Goal: Information Seeking & Learning: Learn about a topic

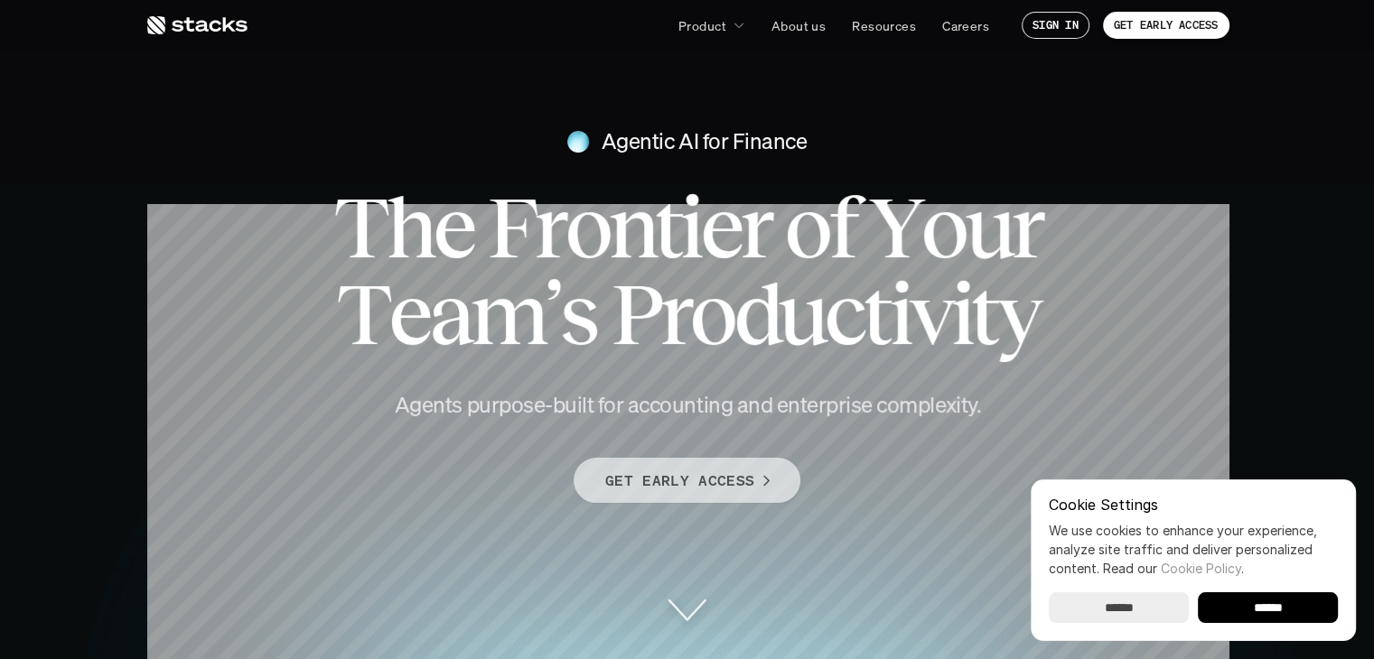
click at [669, 477] on p "GET EARLY ACCESS" at bounding box center [679, 481] width 149 height 26
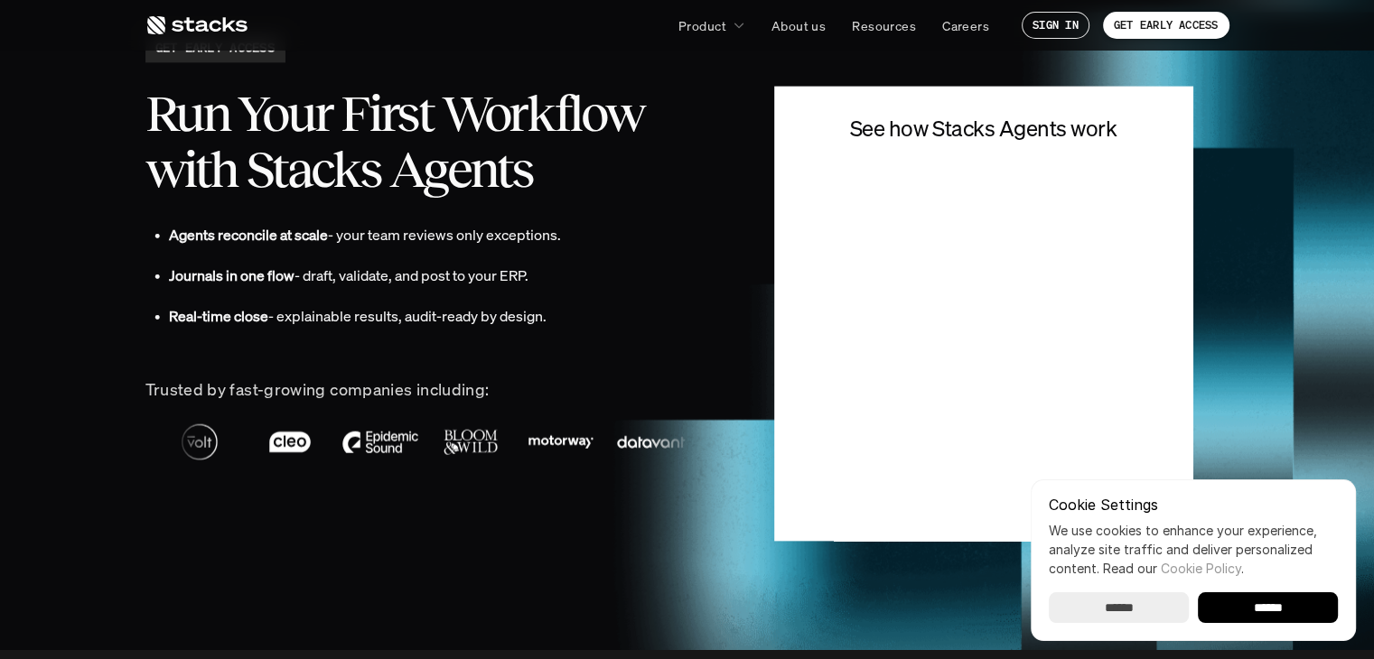
scroll to position [3945, 0]
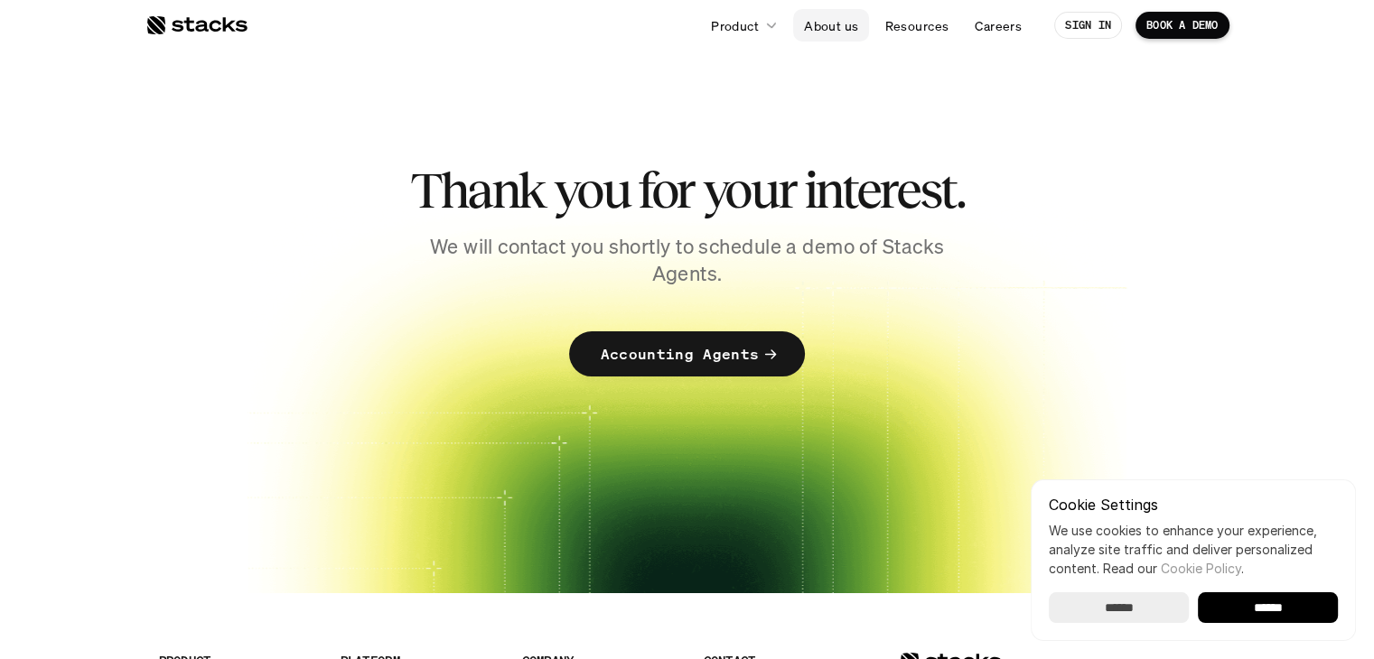
click at [835, 23] on p "About us" at bounding box center [831, 25] width 54 height 19
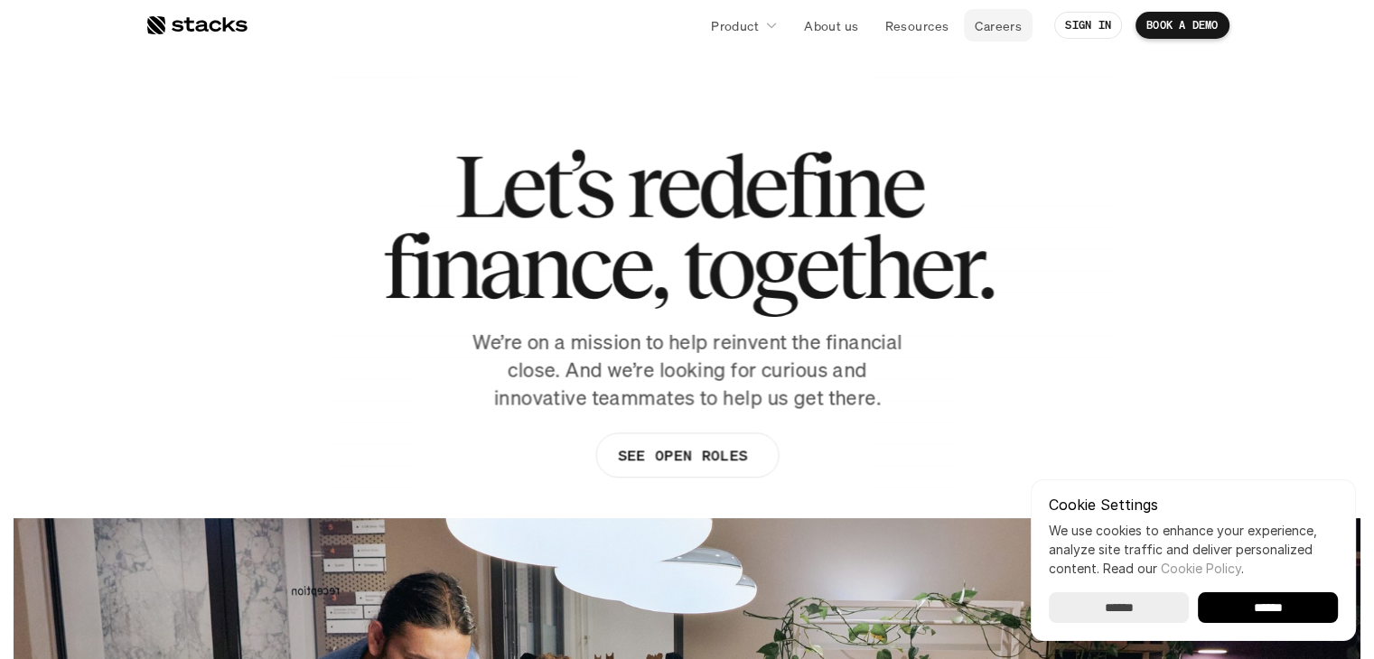
click at [1013, 30] on p "Careers" at bounding box center [998, 25] width 47 height 19
click at [843, 28] on p "About us" at bounding box center [831, 25] width 54 height 19
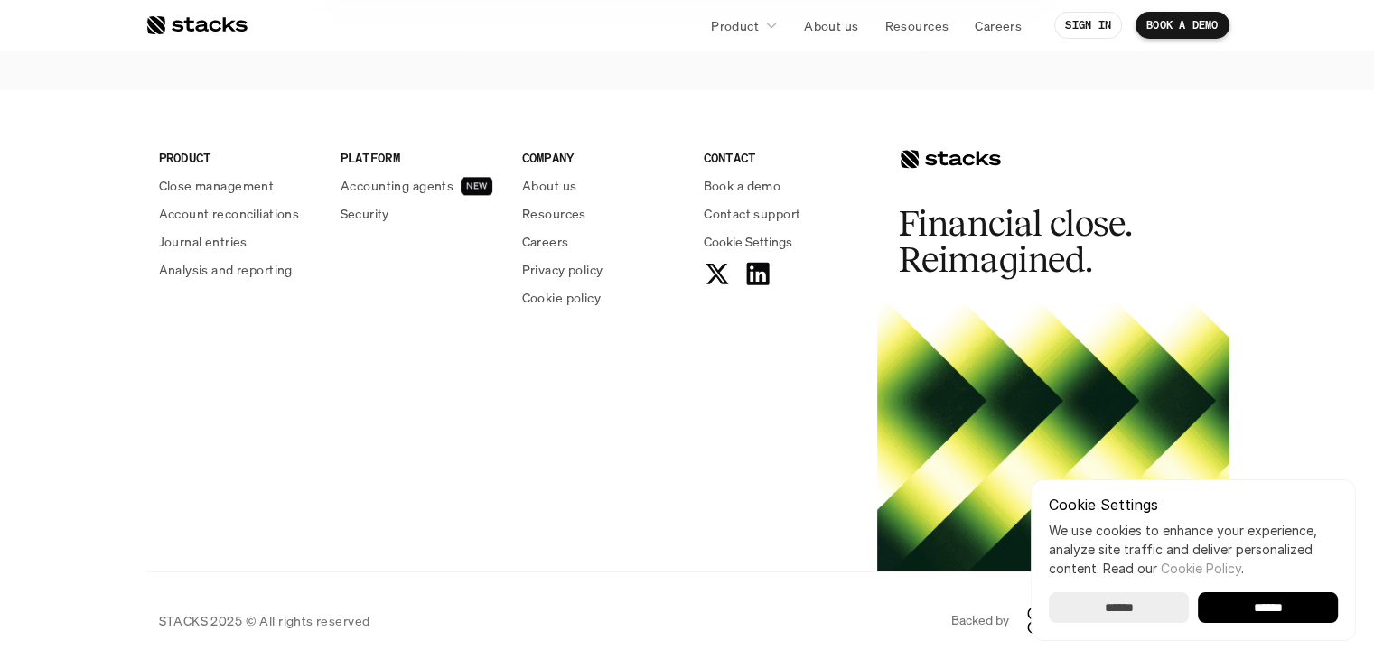
scroll to position [2283, 0]
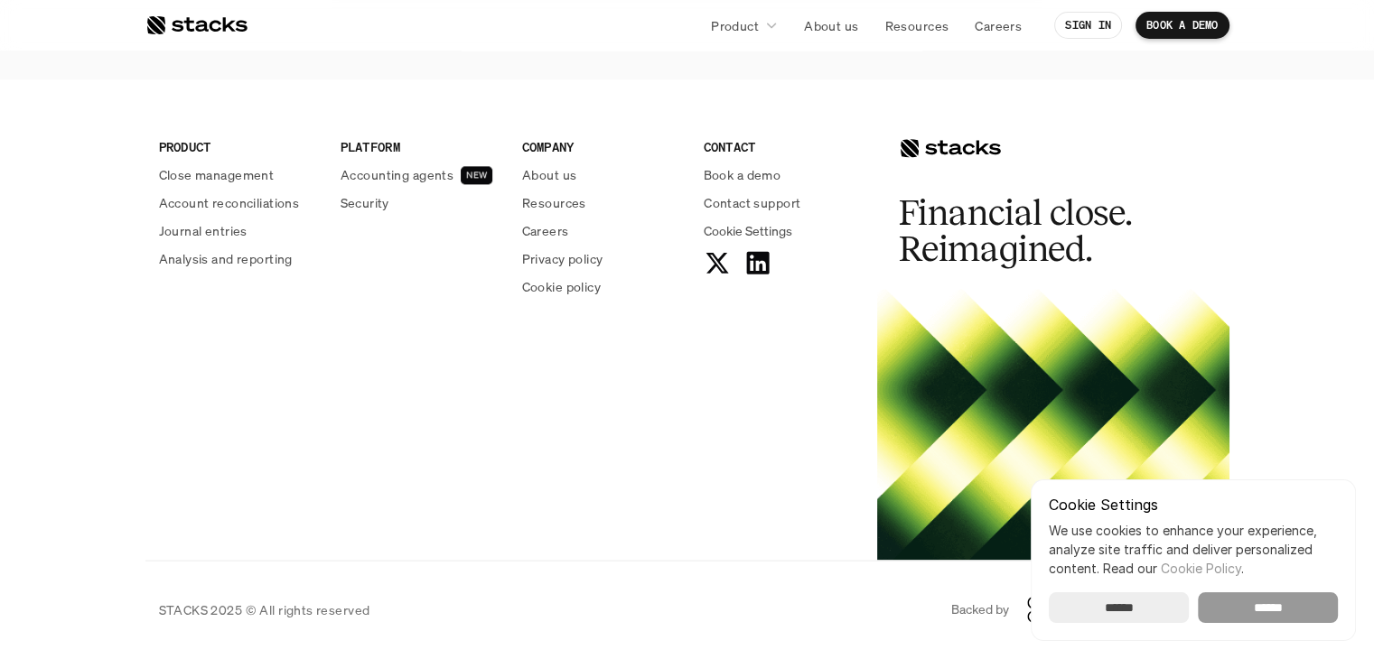
click at [1260, 598] on input "******" at bounding box center [1268, 608] width 140 height 31
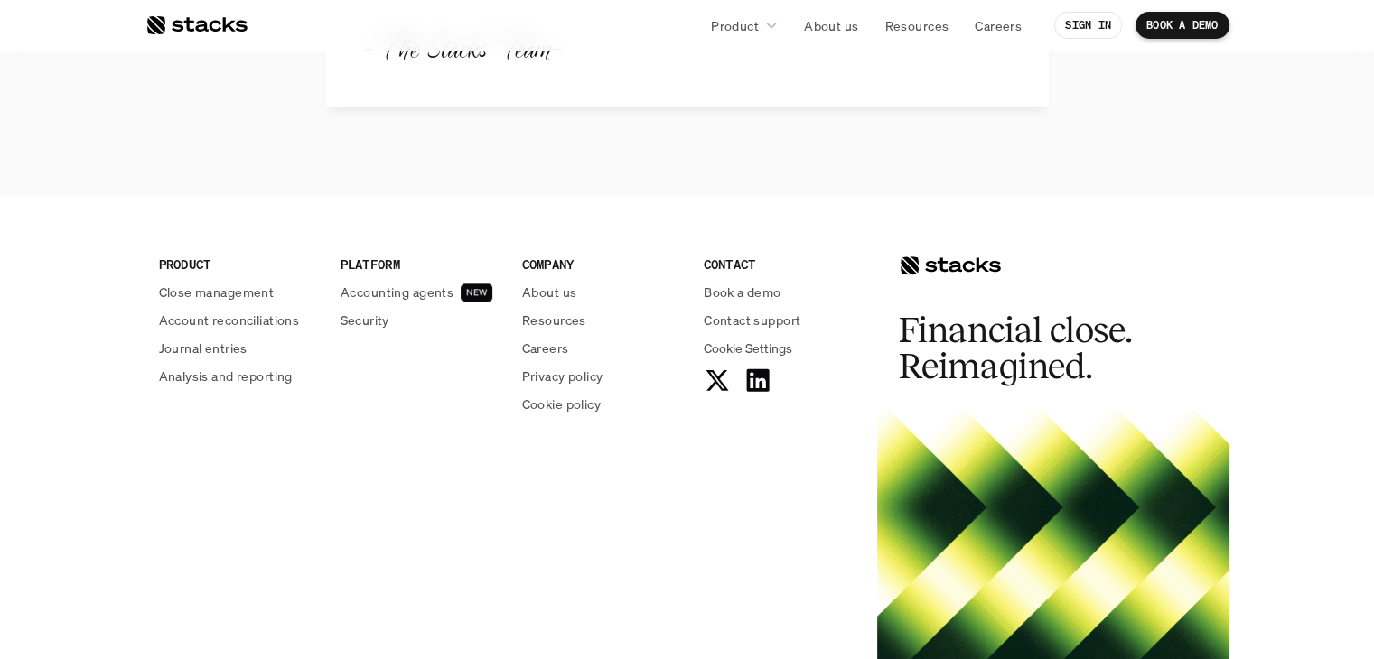
scroll to position [2103, 0]
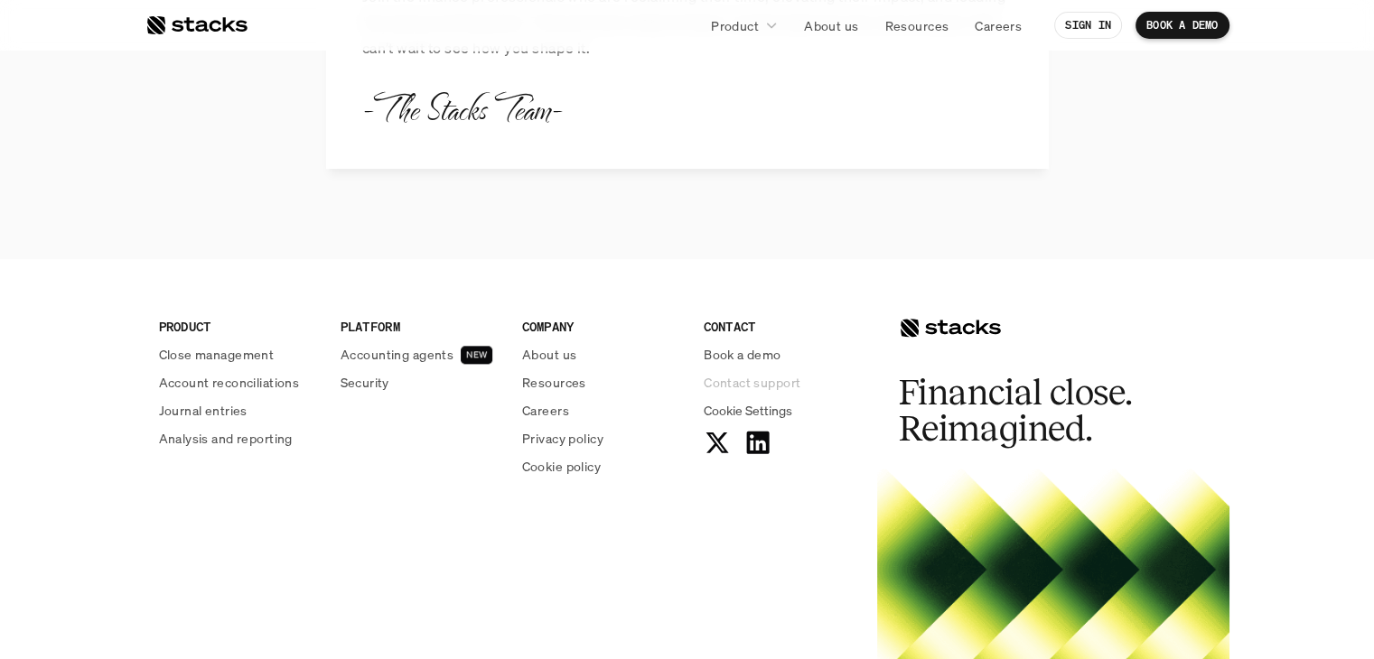
click at [748, 379] on p "Contact support" at bounding box center [752, 382] width 97 height 19
click at [764, 444] on icon at bounding box center [757, 442] width 29 height 29
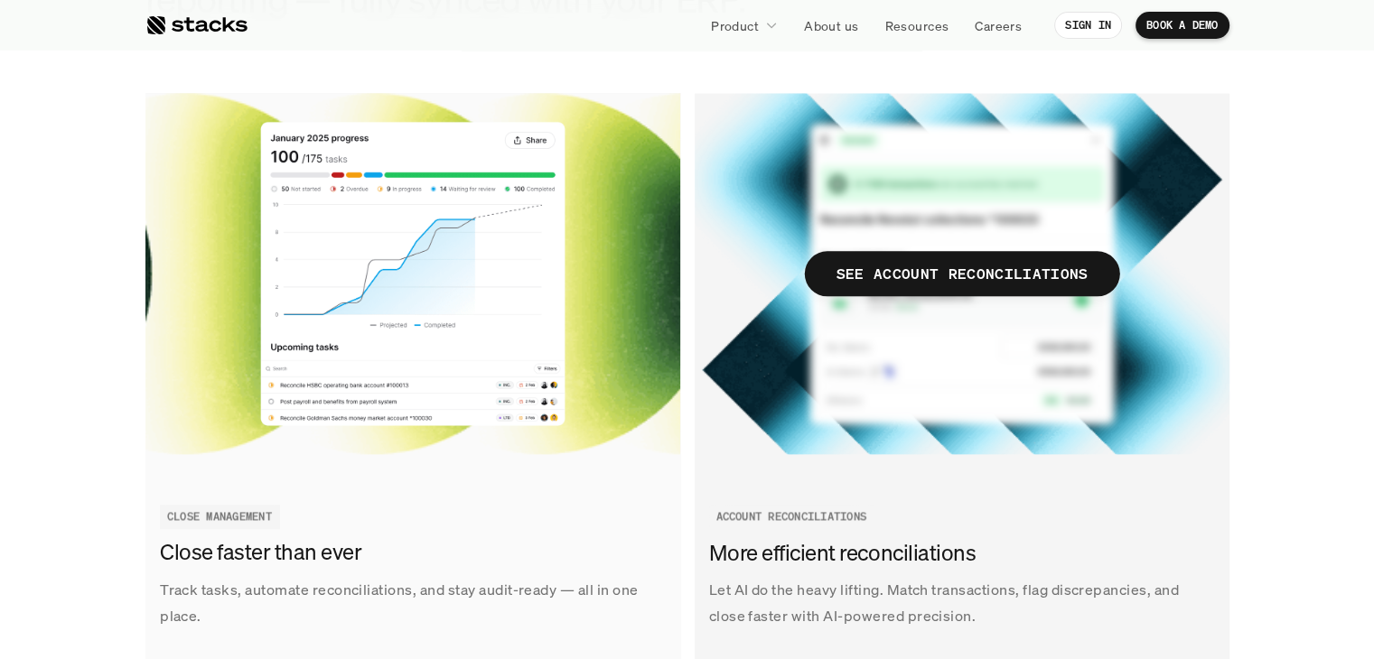
scroll to position [2168, 0]
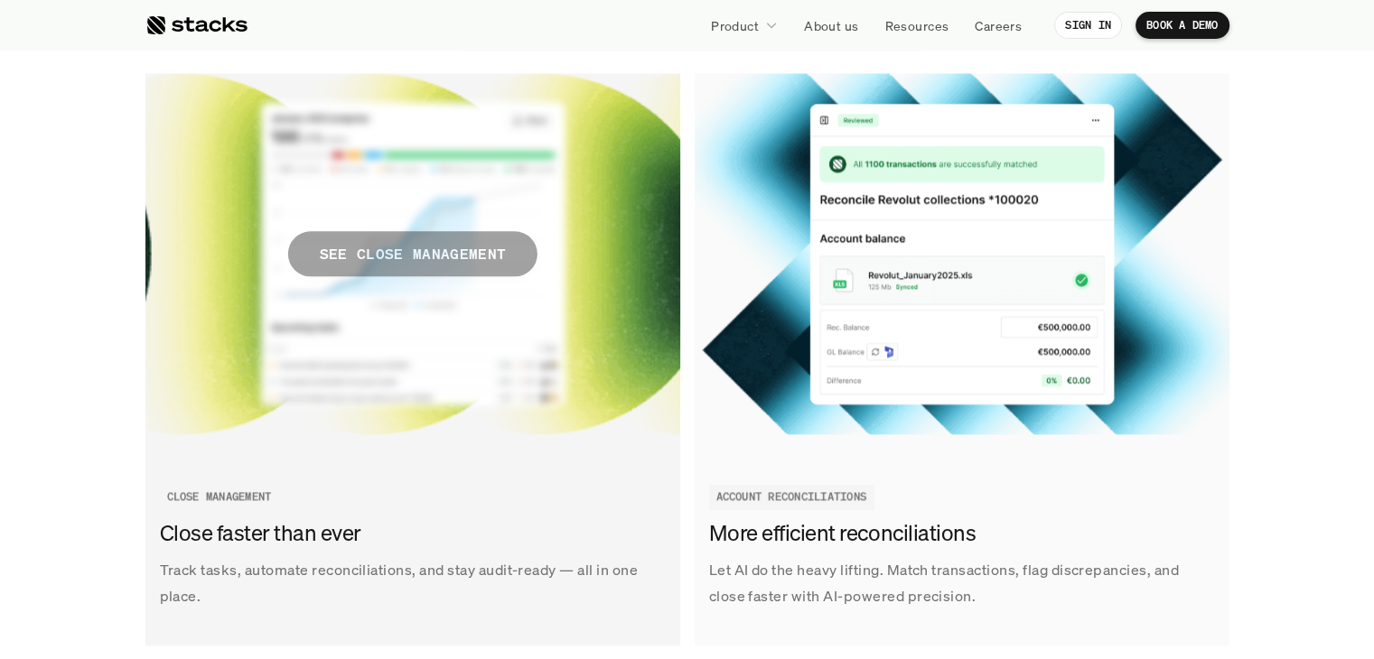
click at [488, 250] on p "SEE CLOSE MANAGEMENT" at bounding box center [412, 254] width 186 height 26
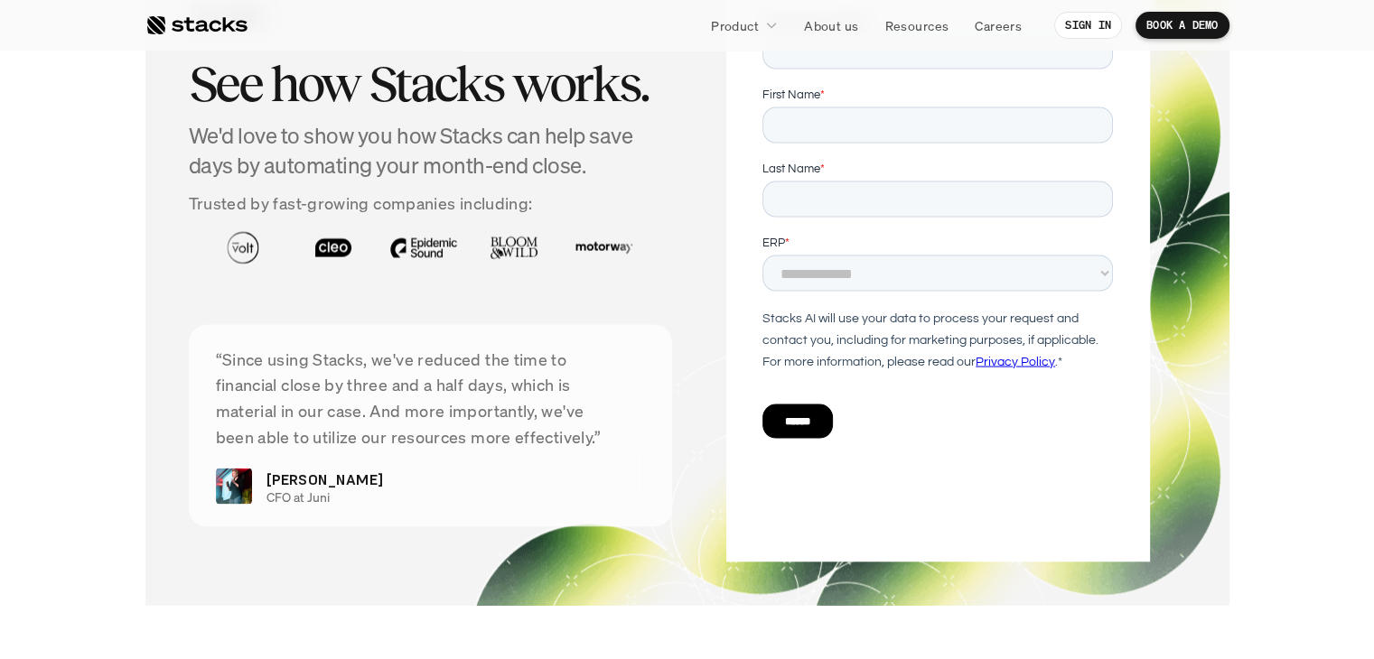
scroll to position [3613, 0]
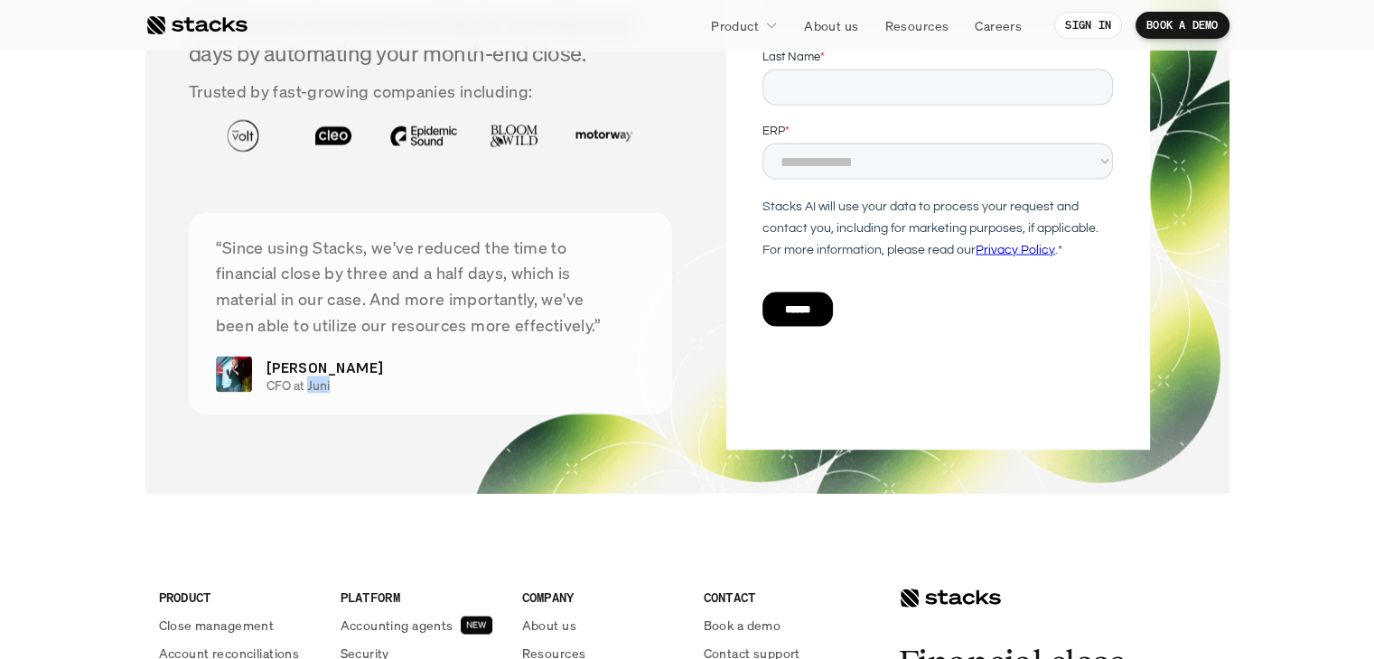
drag, startPoint x: 330, startPoint y: 388, endPoint x: 308, endPoint y: 390, distance: 21.8
click at [308, 390] on p "CFO at Juni" at bounding box center [448, 385] width 364 height 15
copy p "Juni"
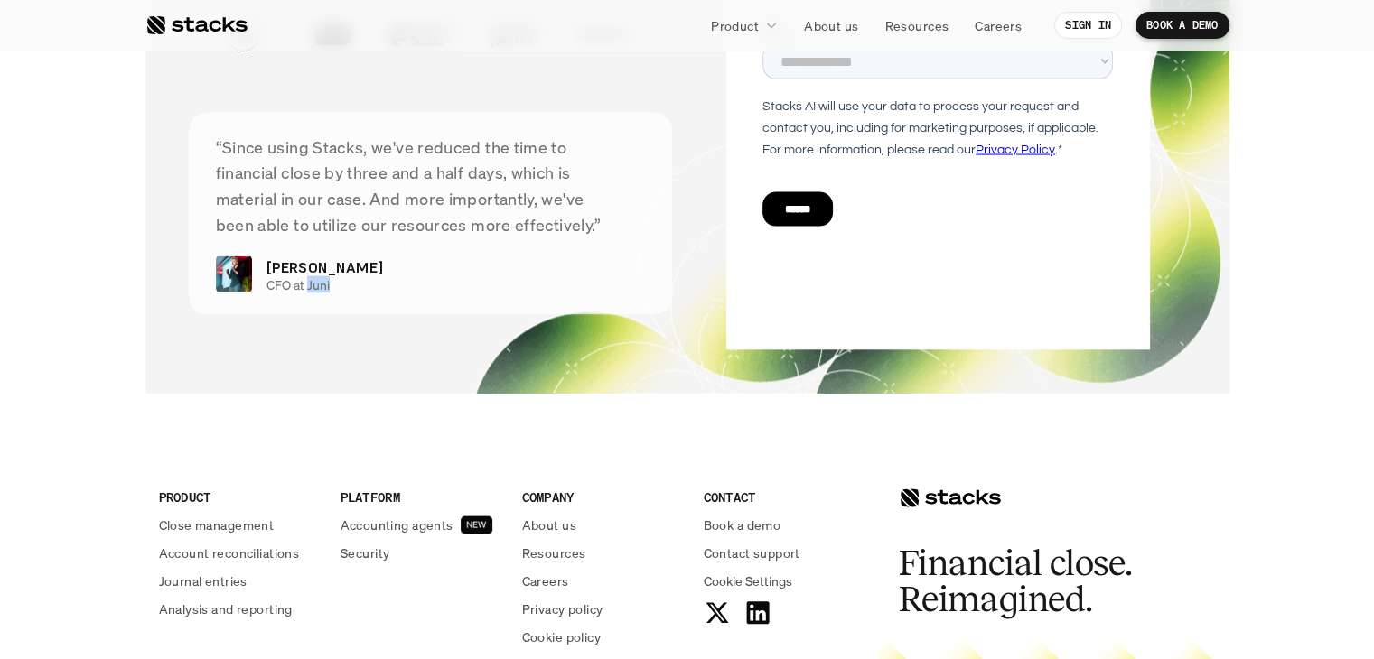
scroll to position [3884, 0]
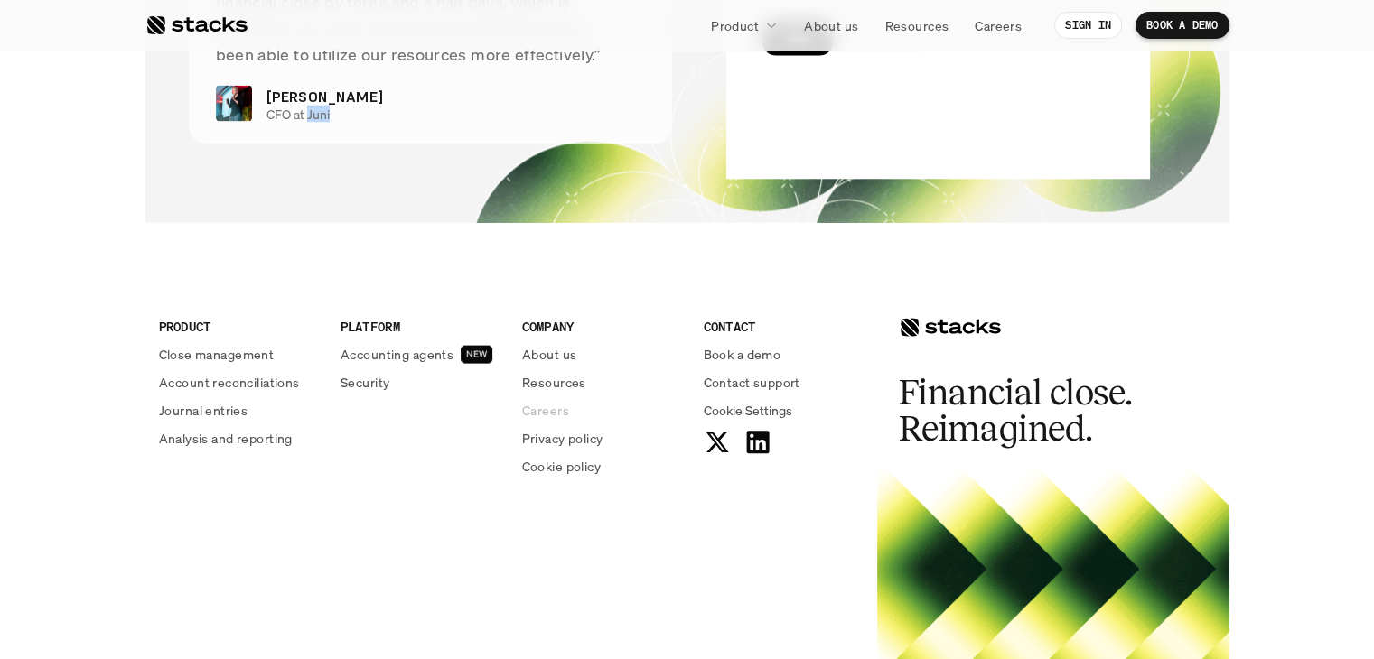
click at [552, 414] on p "Careers" at bounding box center [545, 410] width 47 height 19
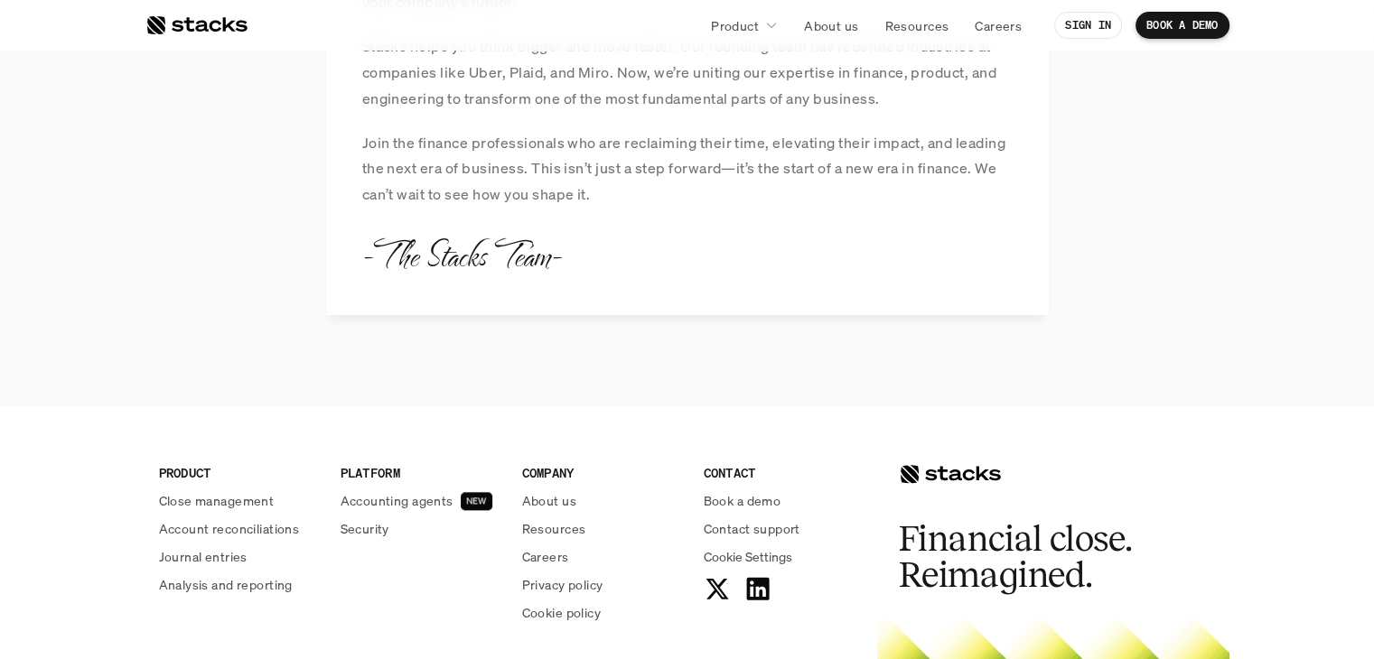
scroll to position [1987, 0]
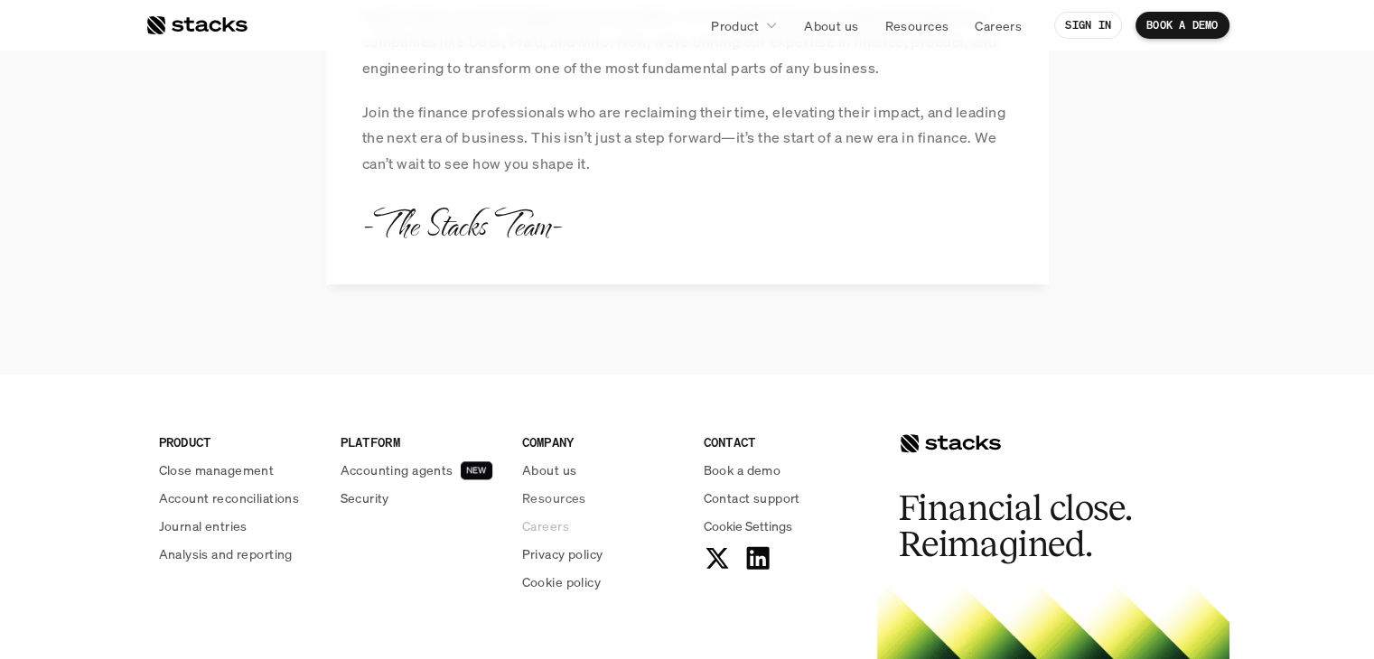
click at [561, 529] on p "Careers" at bounding box center [545, 526] width 47 height 19
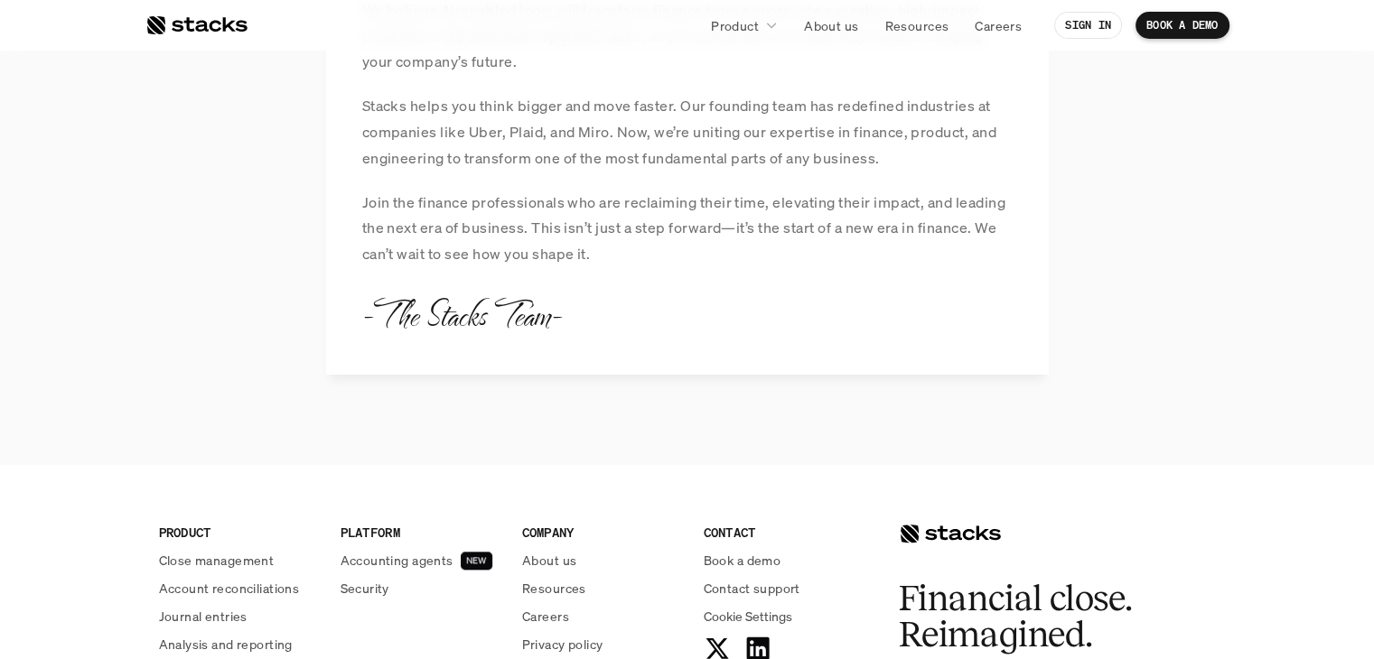
scroll to position [2258, 0]
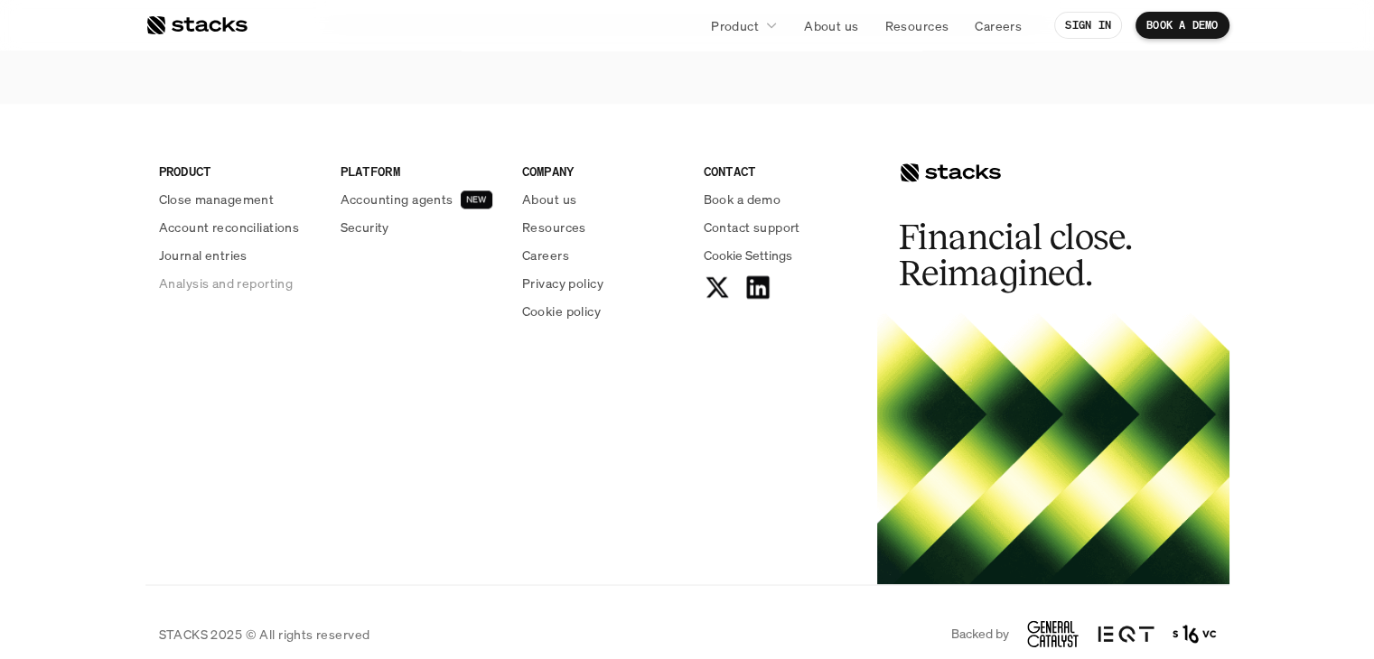
click at [263, 282] on p "Analysis and reporting" at bounding box center [226, 283] width 134 height 19
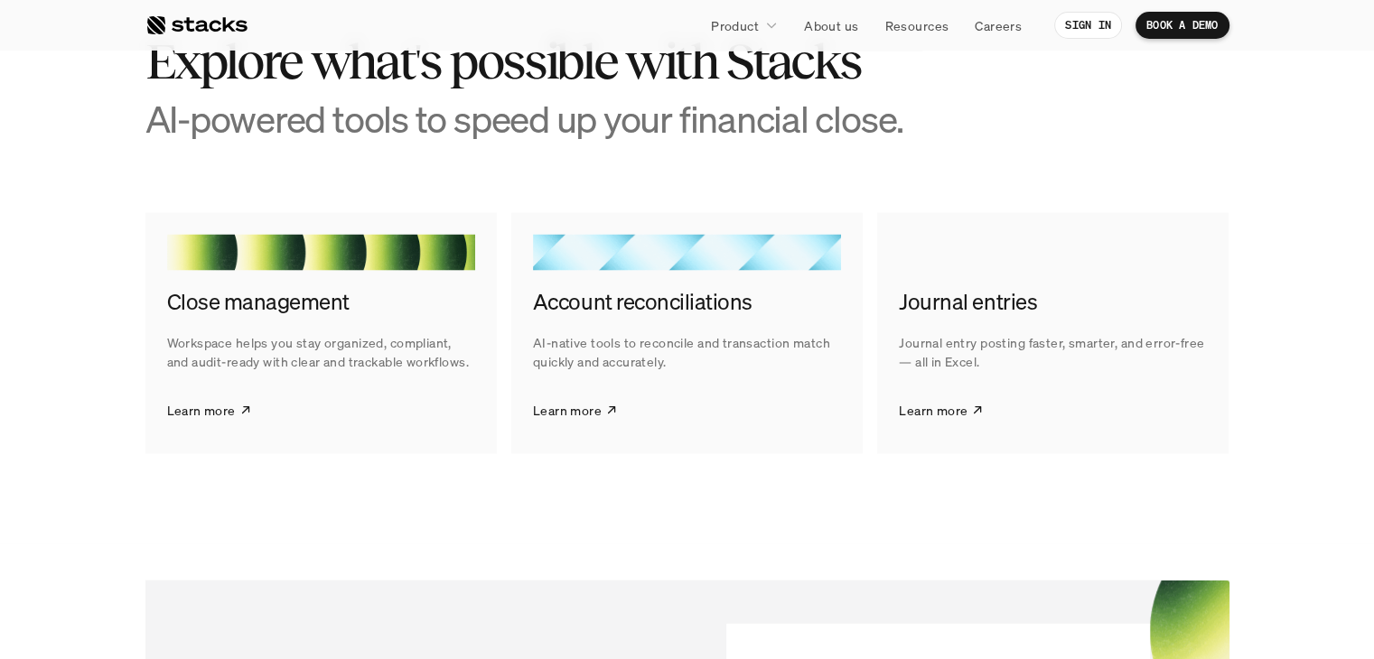
scroll to position [3613, 0]
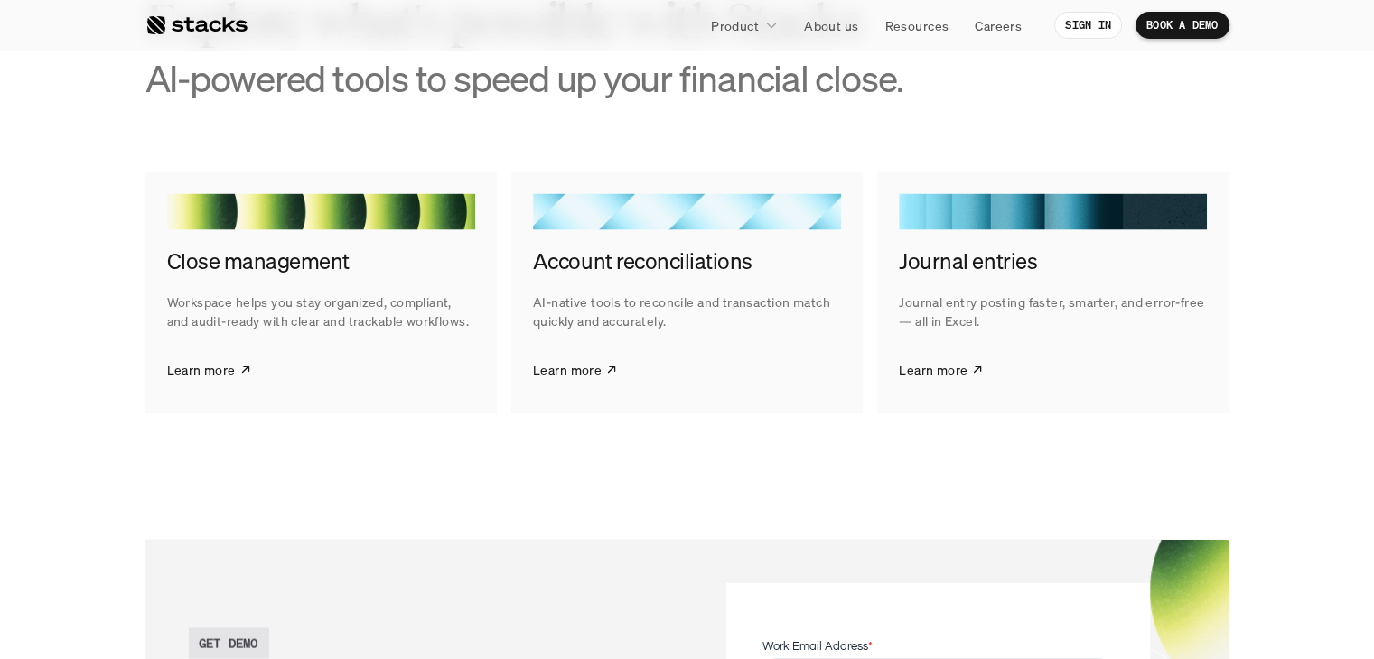
drag, startPoint x: 714, startPoint y: 329, endPoint x: 822, endPoint y: 329, distance: 107.5
click at [822, 329] on p "AI-native tools to reconcile and transaction match quickly and accurately." at bounding box center [687, 312] width 308 height 38
click at [694, 368] on div "Account reconciliations AI-native tools to reconcile and transaction match quic…" at bounding box center [686, 294] width 351 height 242
drag, startPoint x: 679, startPoint y: 349, endPoint x: 518, endPoint y: 331, distance: 162.6
click at [518, 331] on div "Account reconciliations AI-native tools to reconcile and transaction match quic…" at bounding box center [686, 294] width 351 height 242
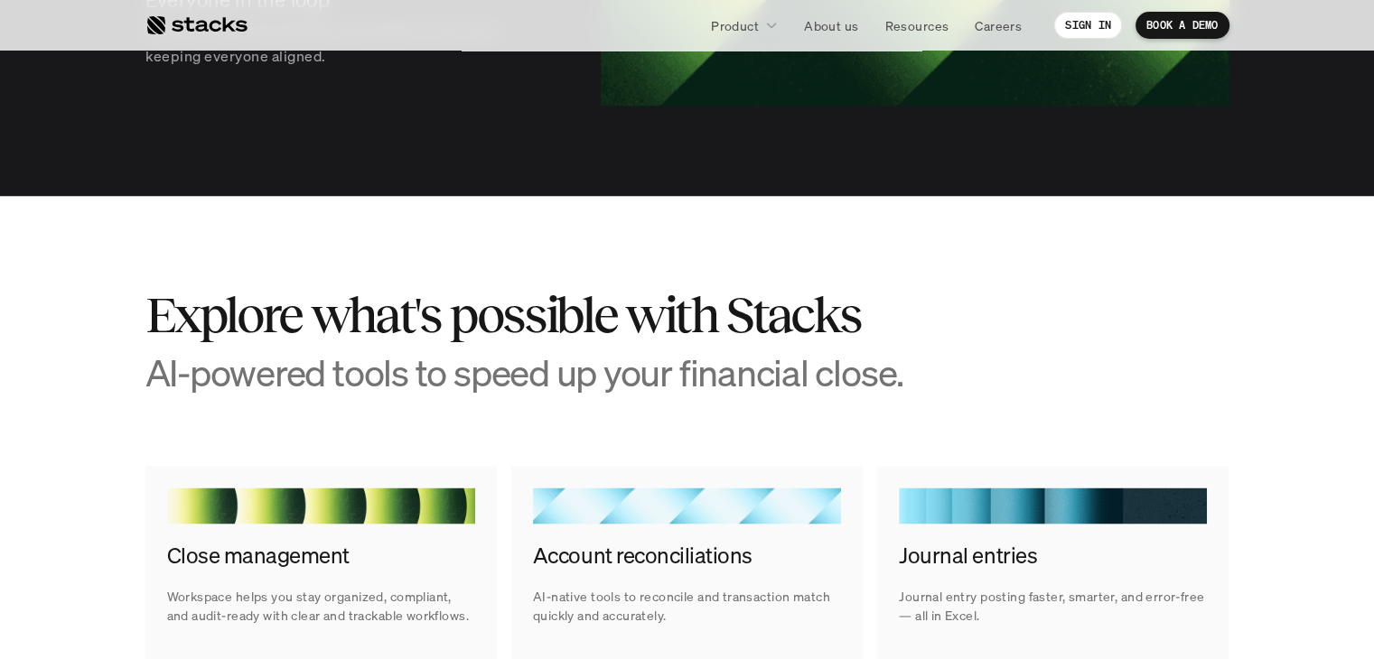
scroll to position [3071, 0]
